Goal: Check status: Check status

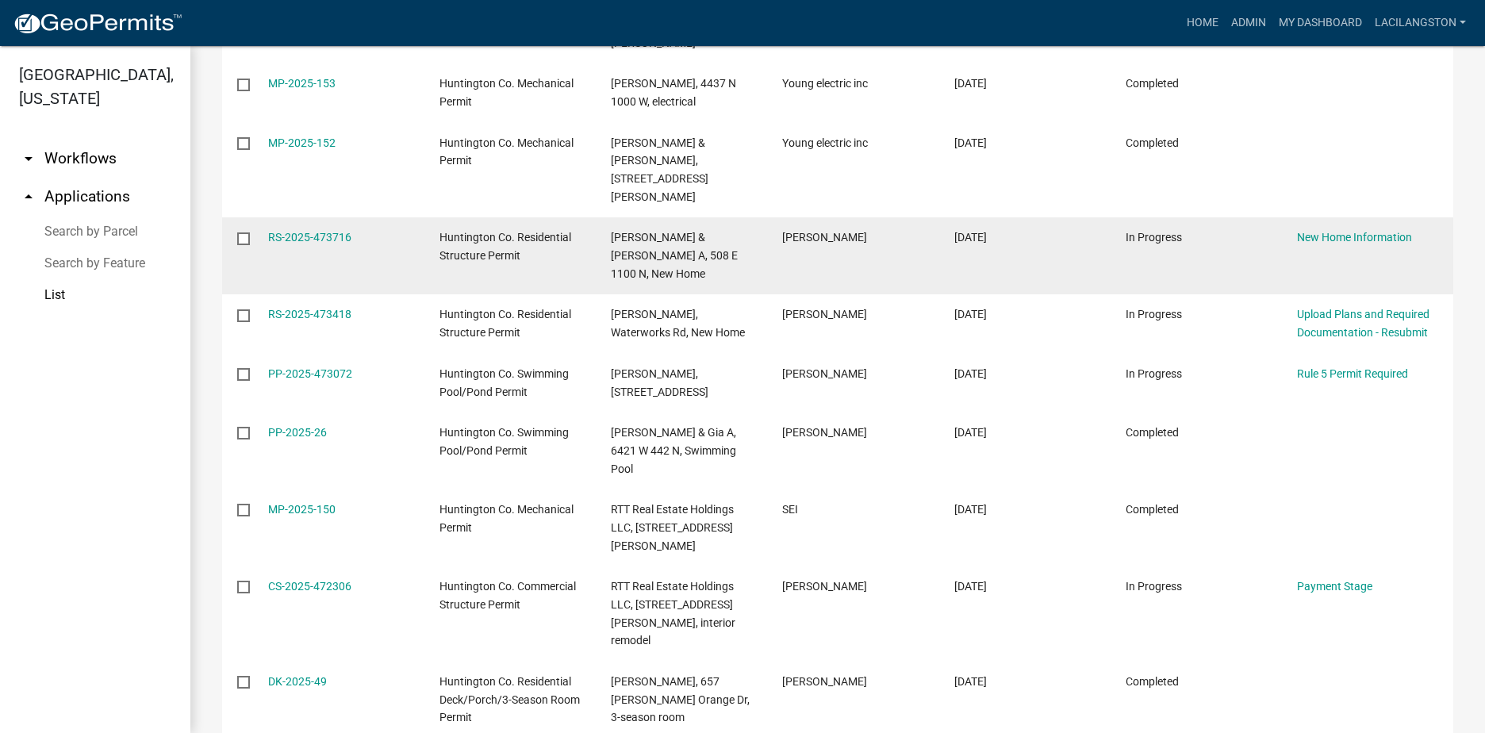
scroll to position [405, 0]
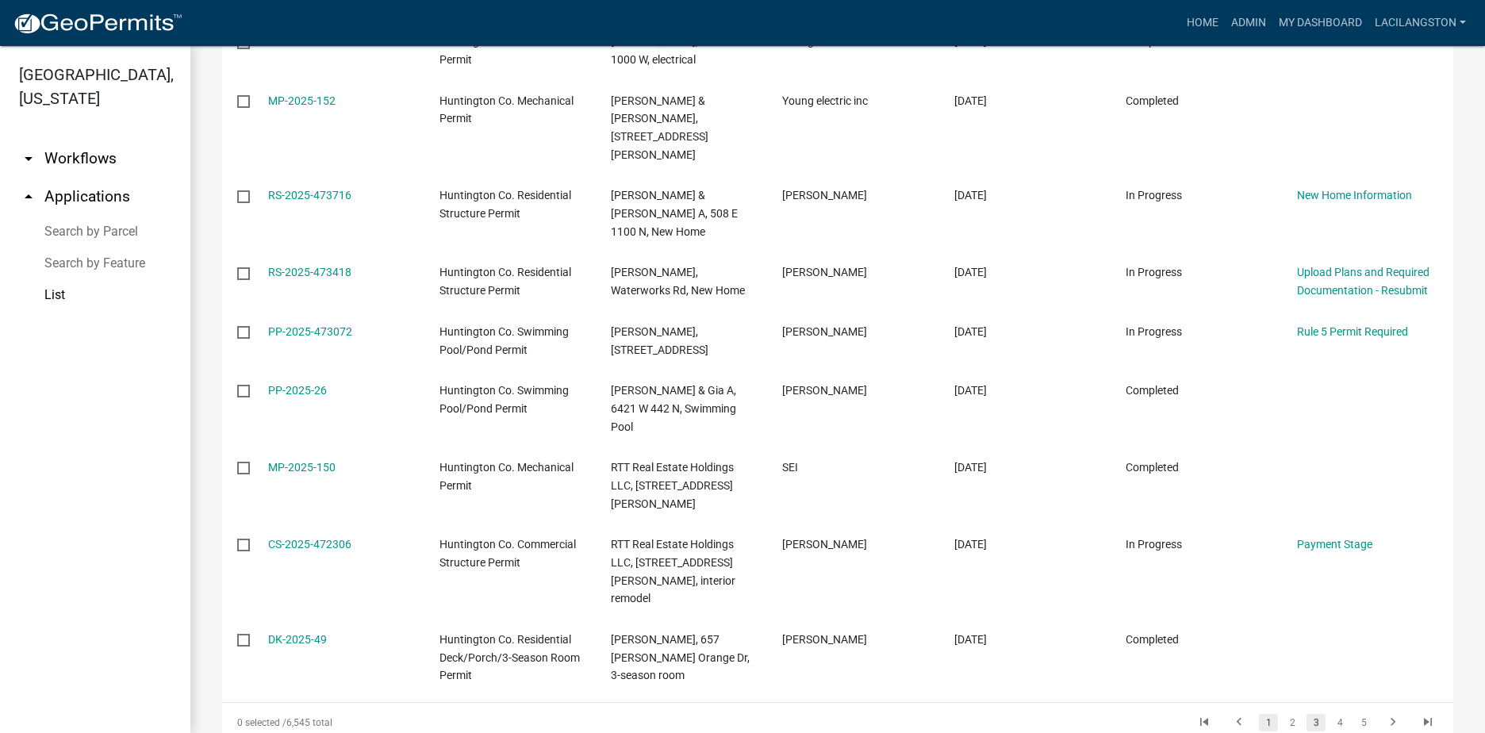
click at [1259, 714] on link "1" at bounding box center [1268, 722] width 19 height 17
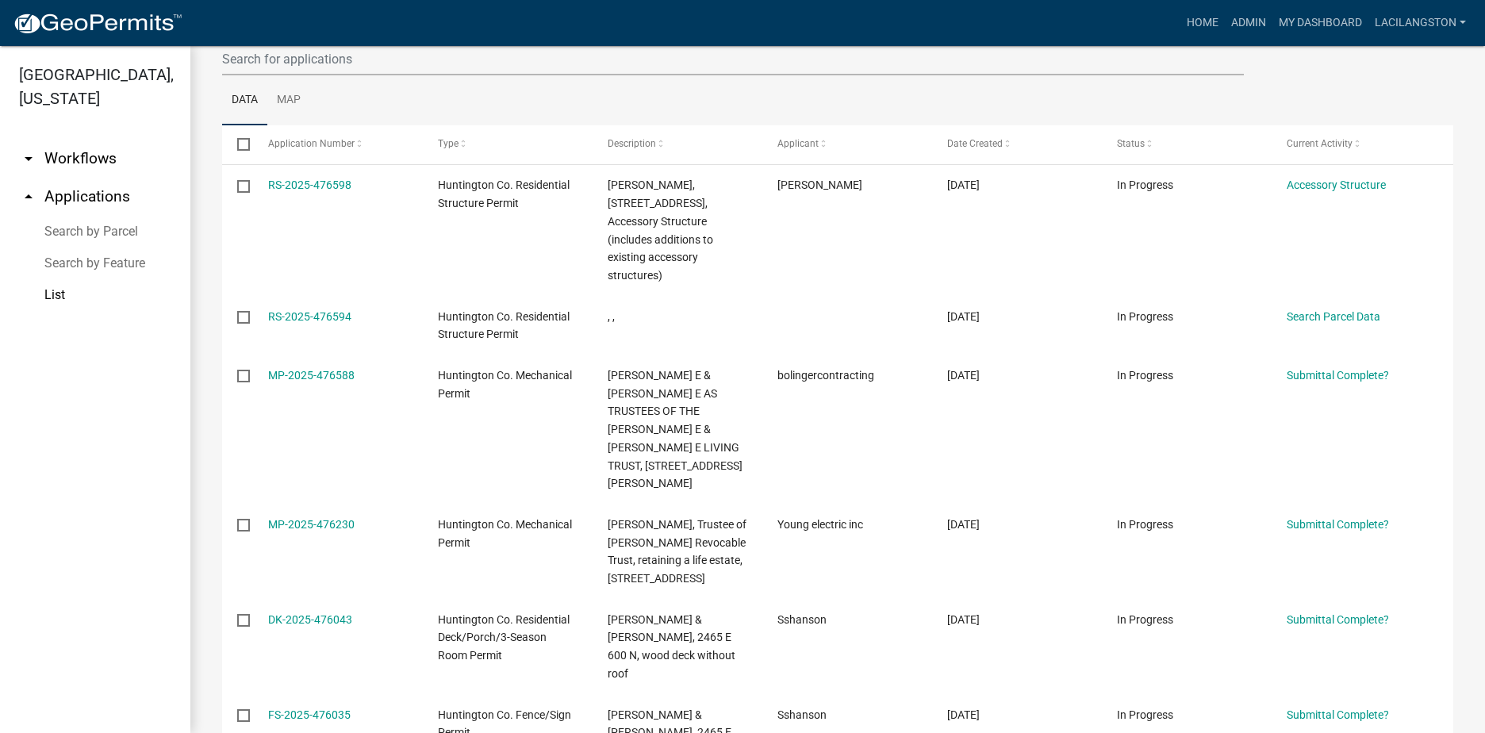
scroll to position [167, 0]
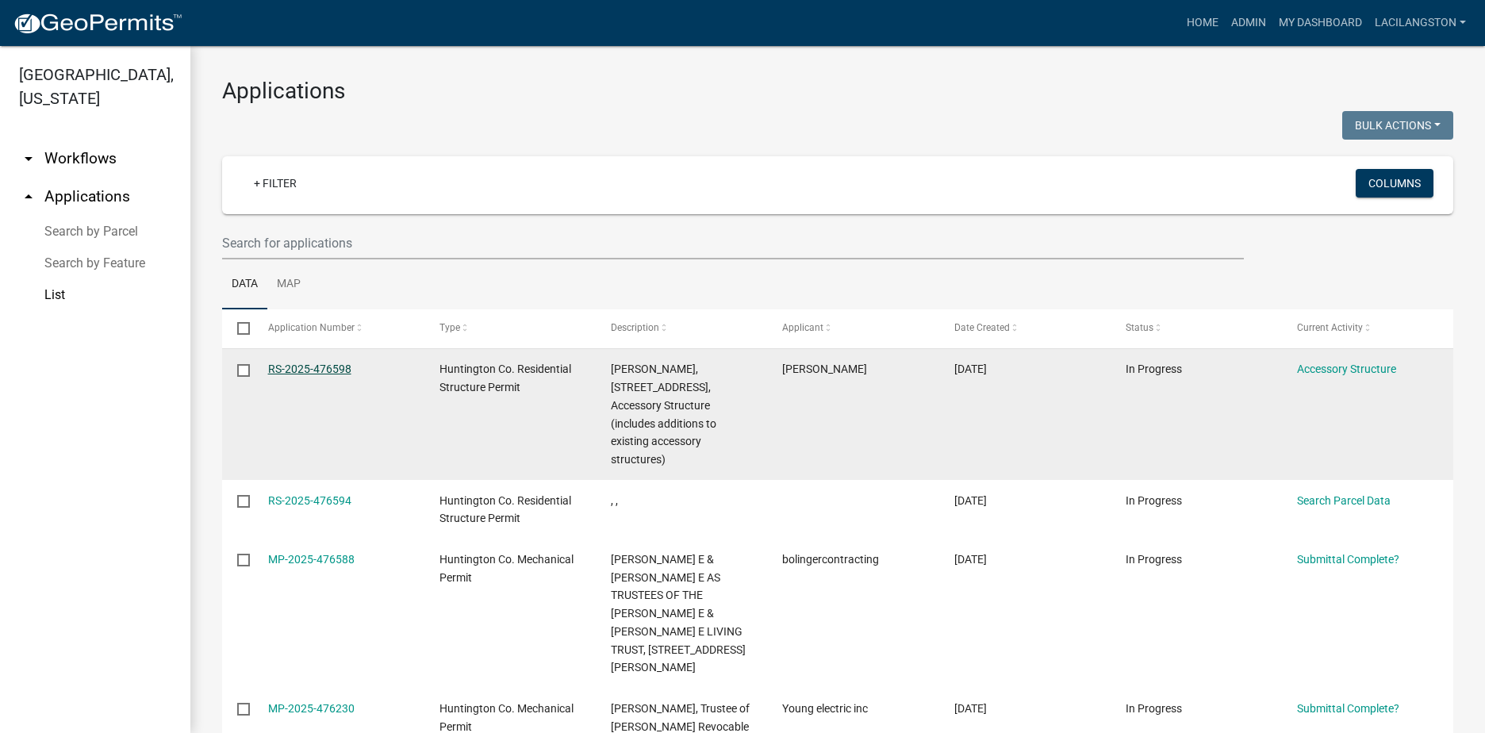
click at [276, 363] on link "RS-2025-476598" at bounding box center [309, 369] width 83 height 13
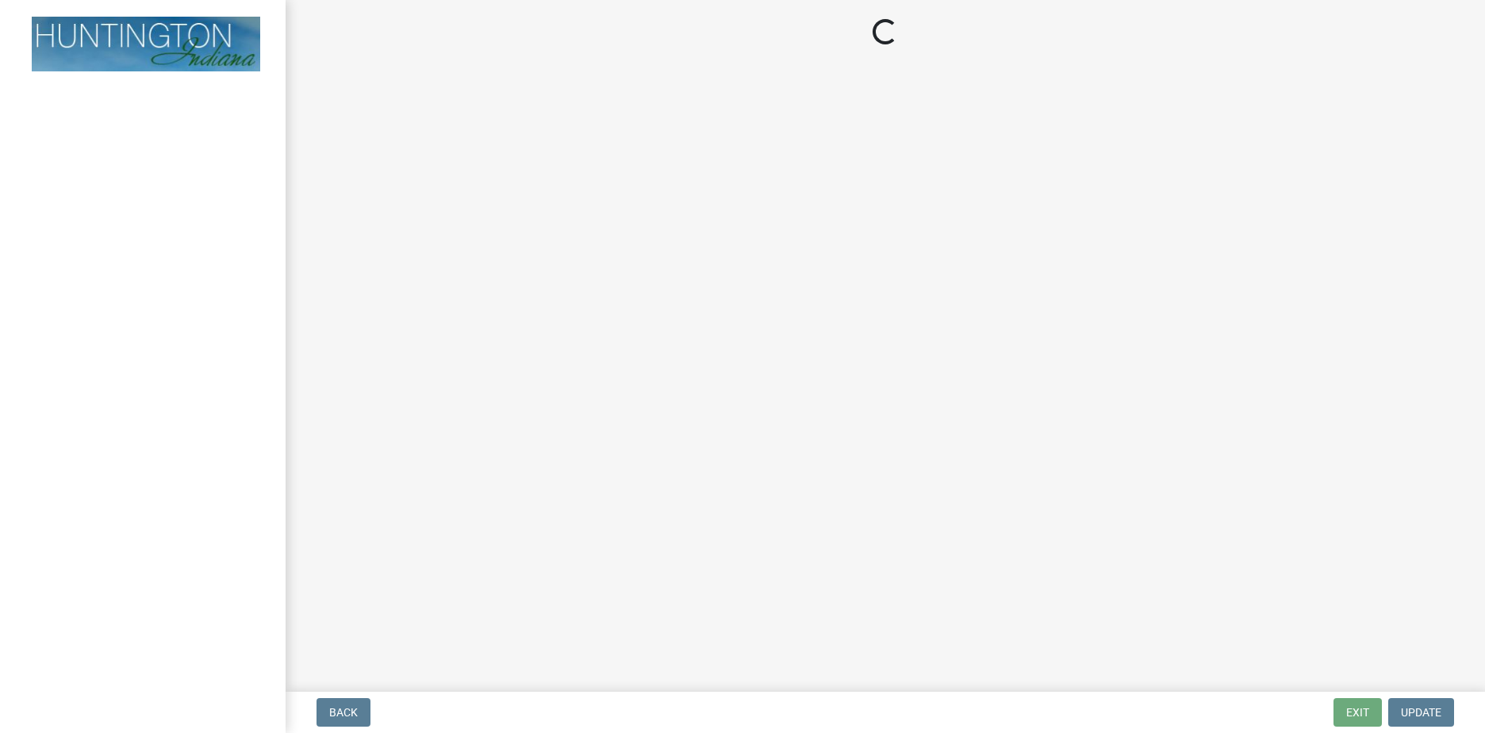
select select "5e1a77ba-05e0-44db-8c9d-865befc32346"
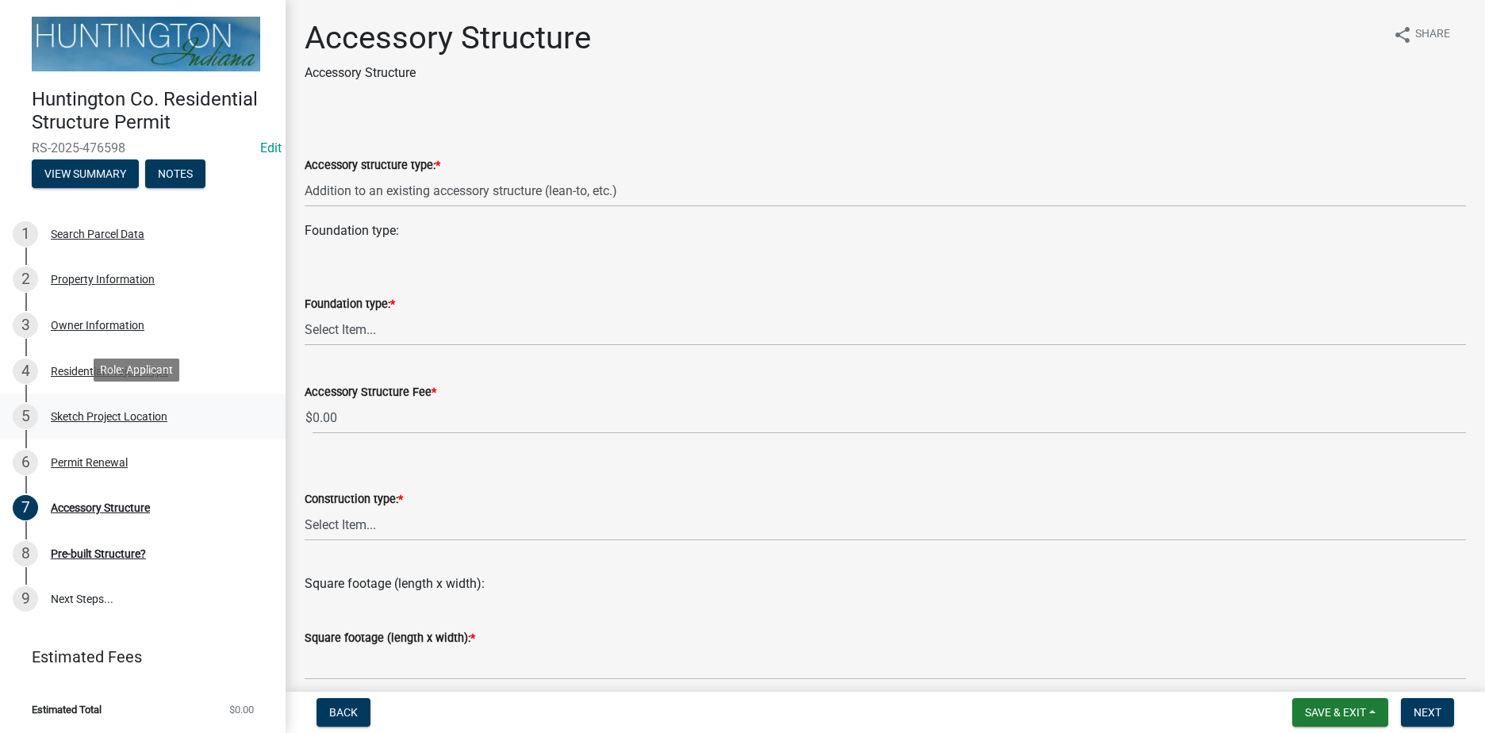
click at [134, 411] on div "Sketch Project Location" at bounding box center [109, 416] width 117 height 11
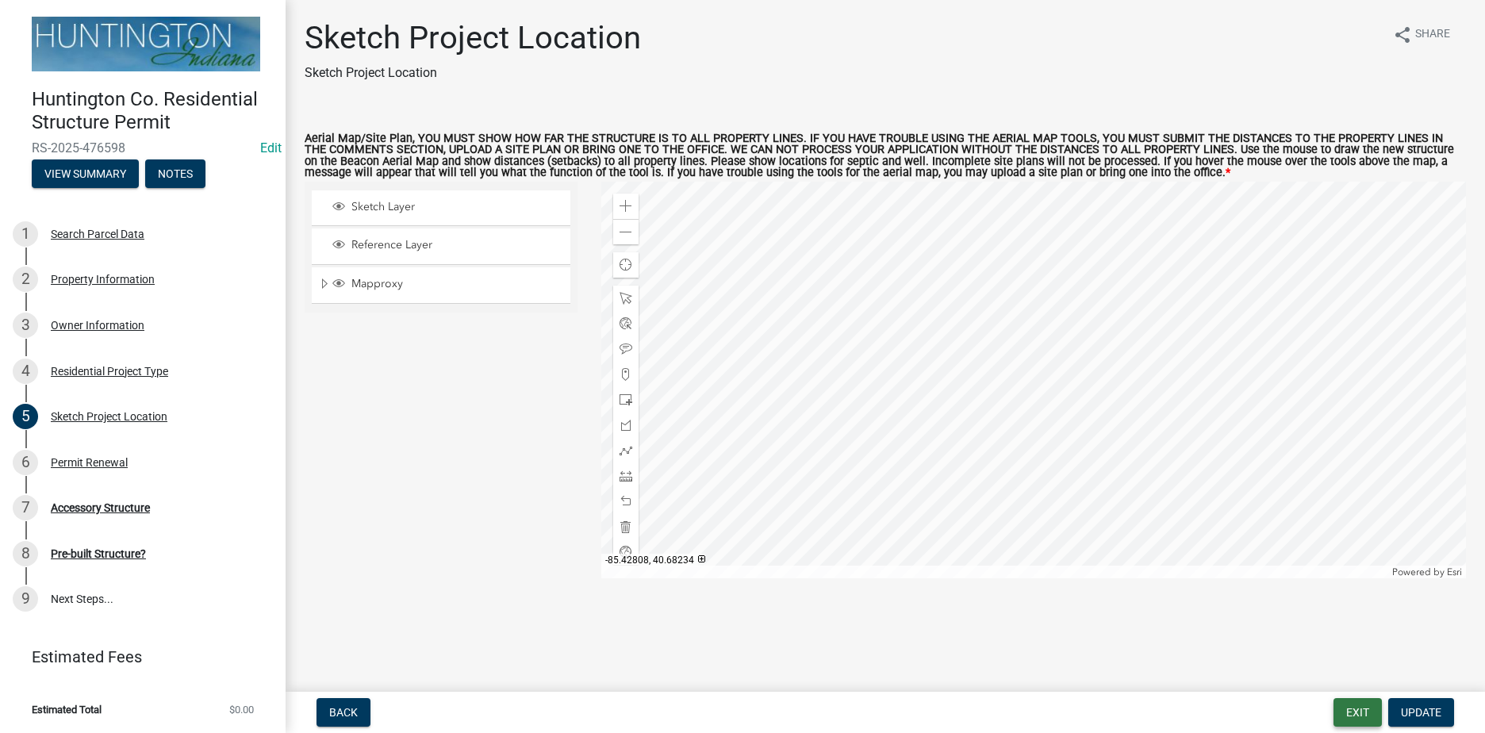
click at [1366, 709] on button "Exit" at bounding box center [1358, 712] width 48 height 29
